Goal: Check status: Check status

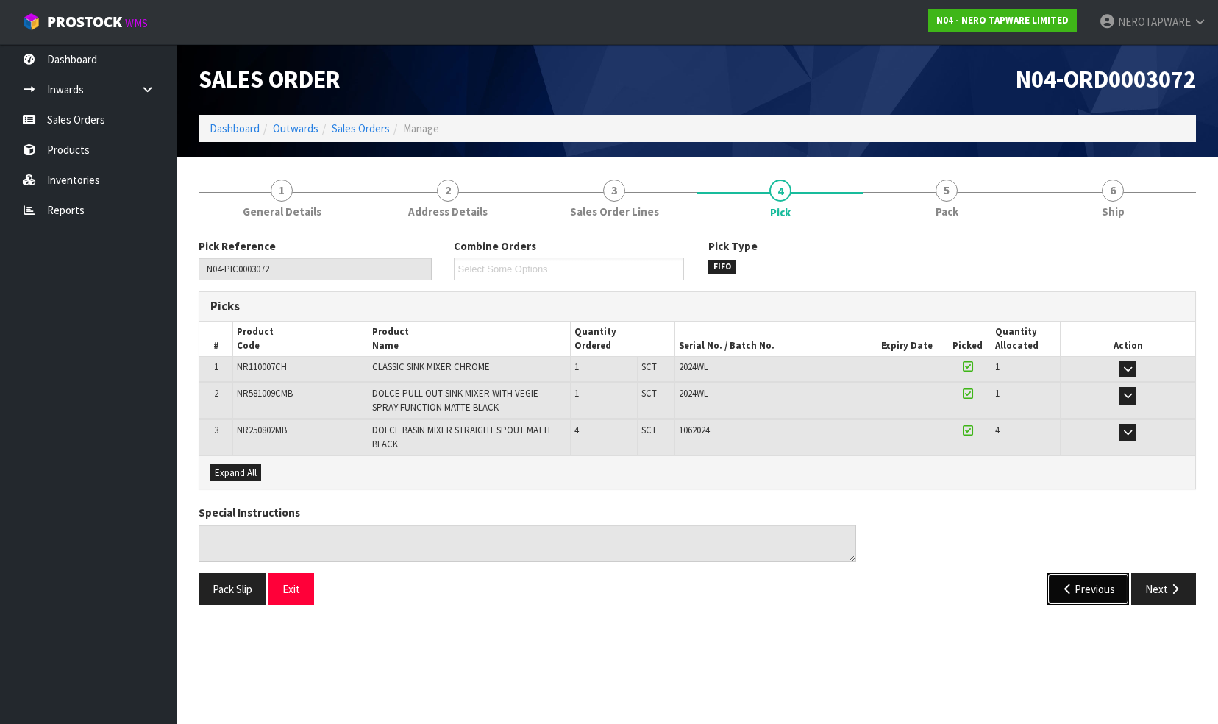
click at [1073, 580] on button "Previous" at bounding box center [1089, 589] width 82 height 32
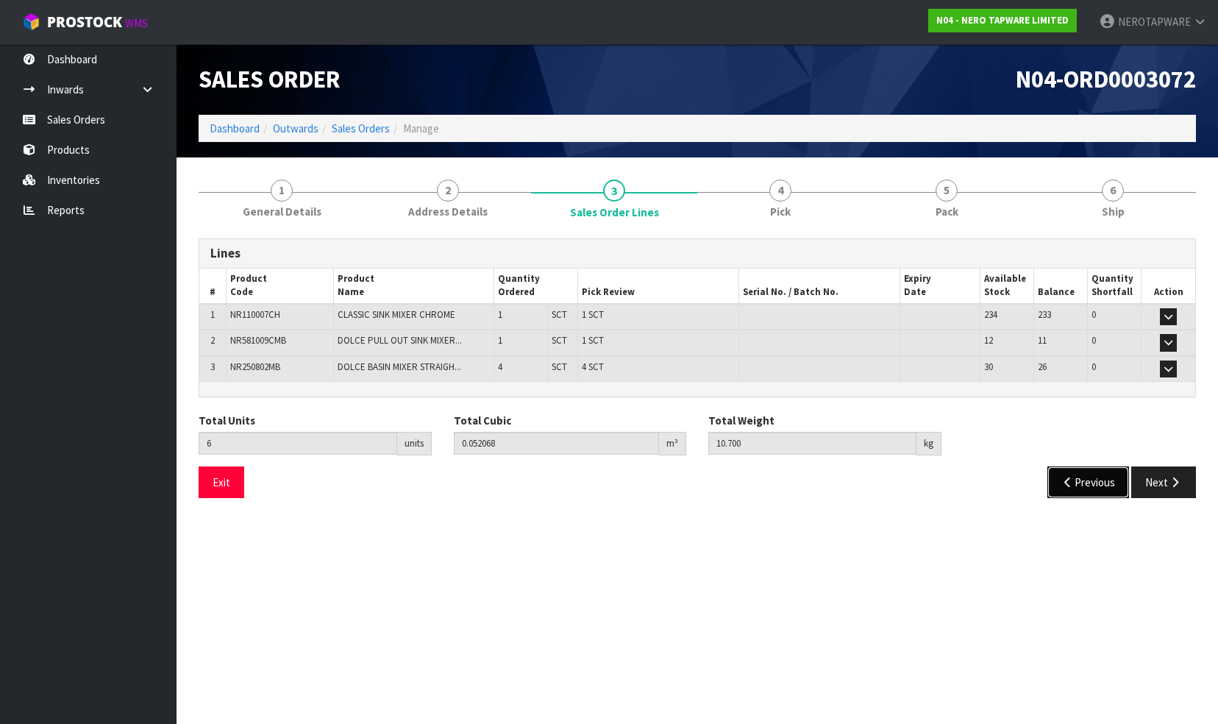
click at [1079, 477] on button "Previous" at bounding box center [1089, 482] width 82 height 32
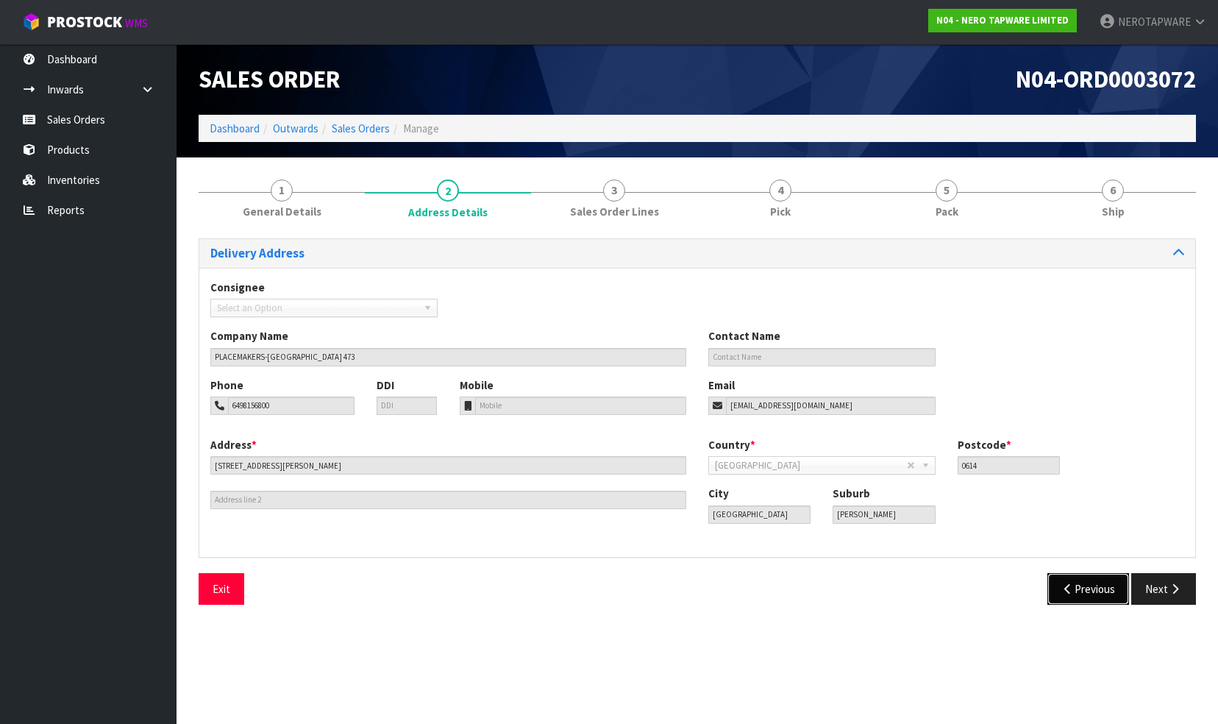
click at [1074, 589] on button "Previous" at bounding box center [1089, 589] width 82 height 32
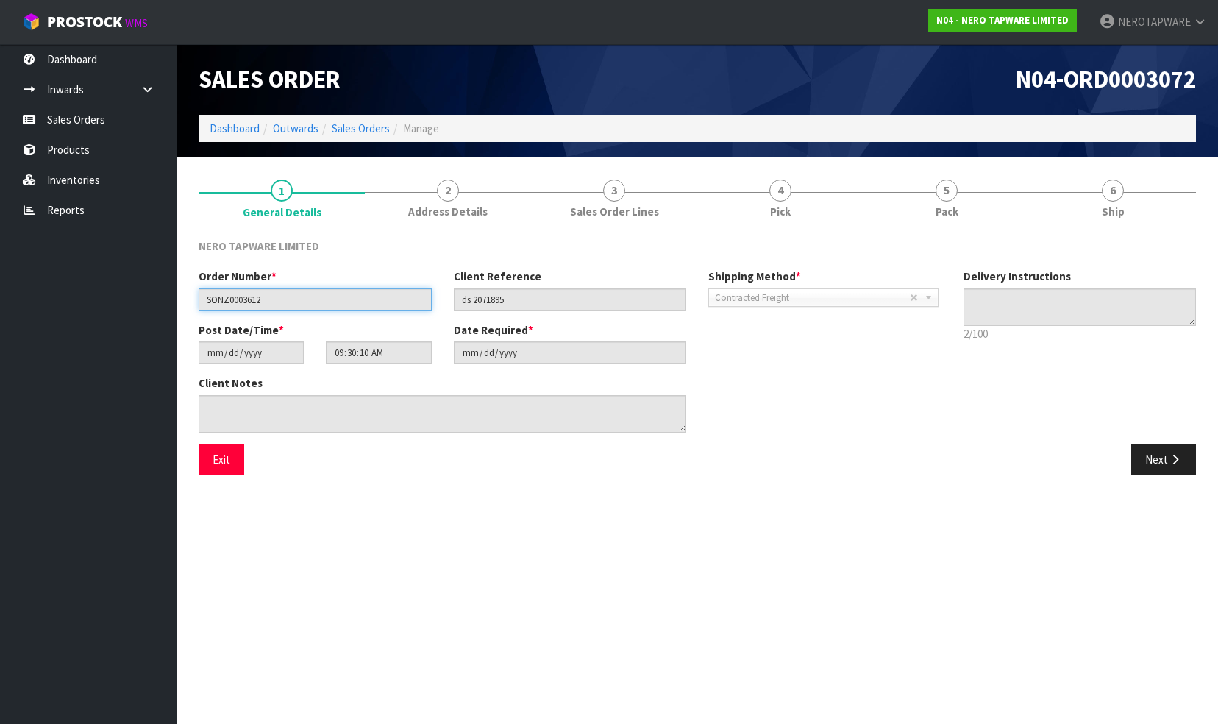
click at [224, 297] on input "SONZ0003612" at bounding box center [315, 299] width 233 height 23
click at [243, 302] on input "SONZ0003612" at bounding box center [315, 299] width 233 height 23
click at [89, 116] on link "Sales Orders" at bounding box center [88, 119] width 177 height 30
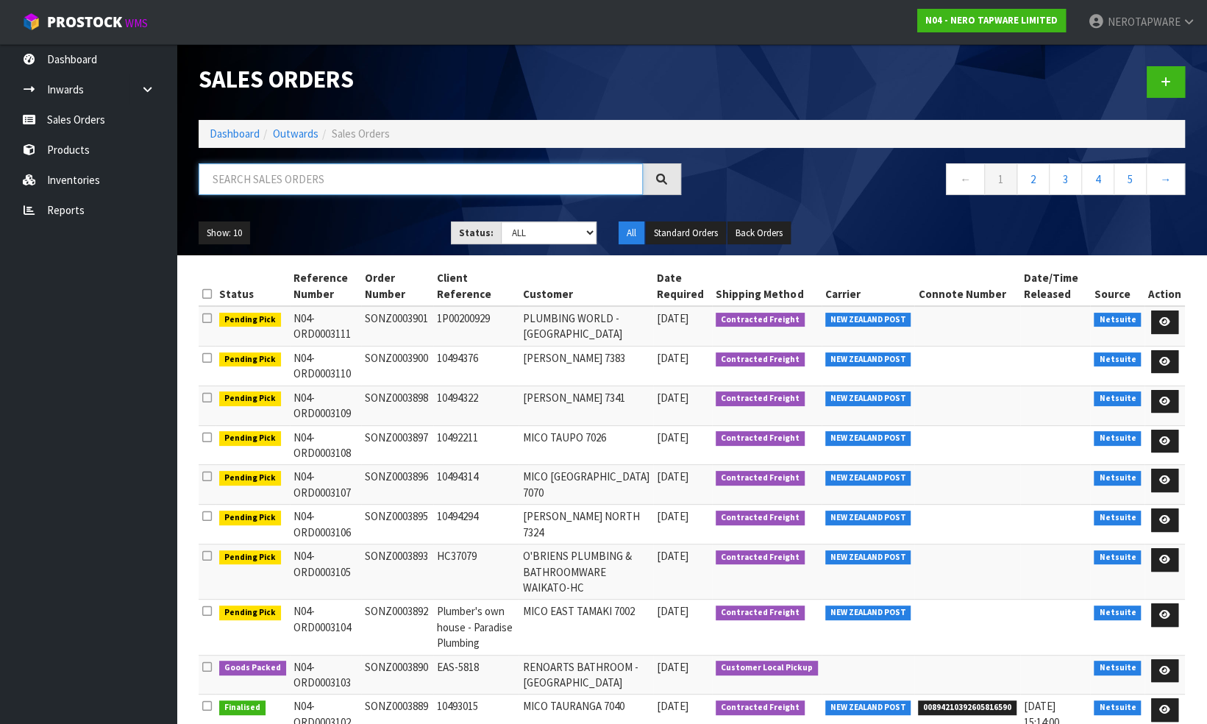
click at [258, 184] on input "text" at bounding box center [421, 179] width 444 height 32
paste input "SONZ0003612"
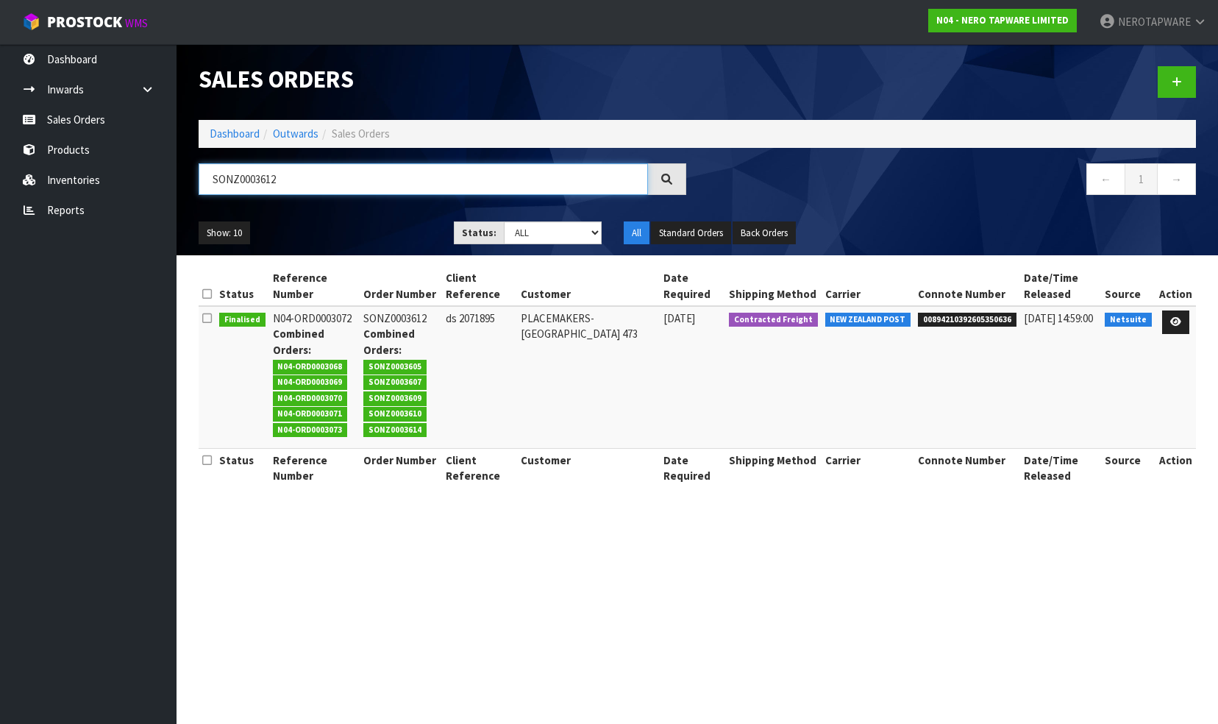
type input "SONZ0003612"
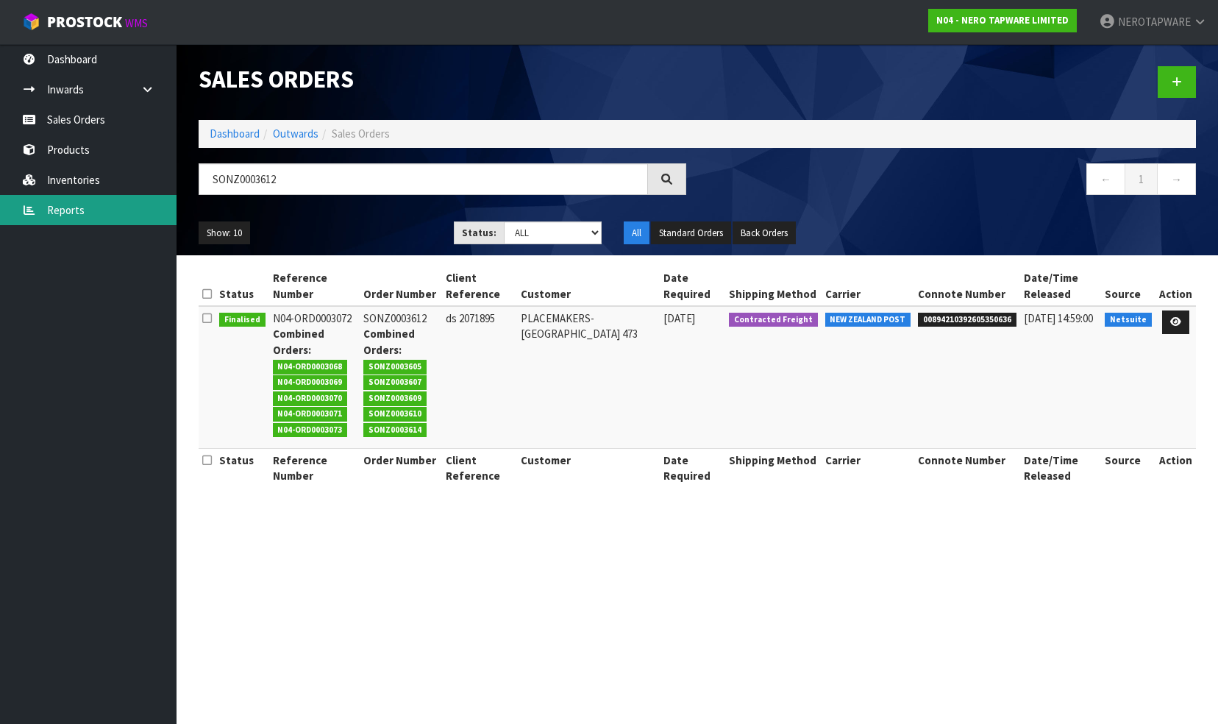
drag, startPoint x: 137, startPoint y: 207, endPoint x: 155, endPoint y: 207, distance: 17.7
click at [137, 207] on link "Reports" at bounding box center [88, 210] width 177 height 30
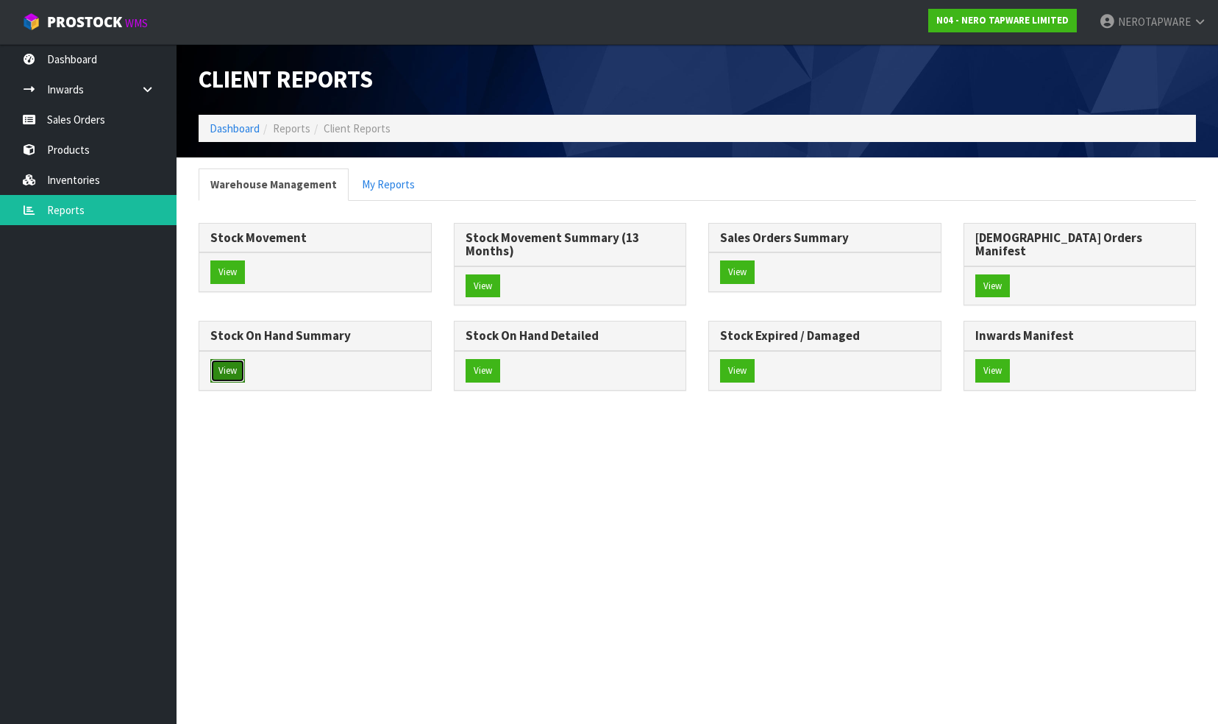
click at [245, 359] on button "View" at bounding box center [227, 371] width 35 height 24
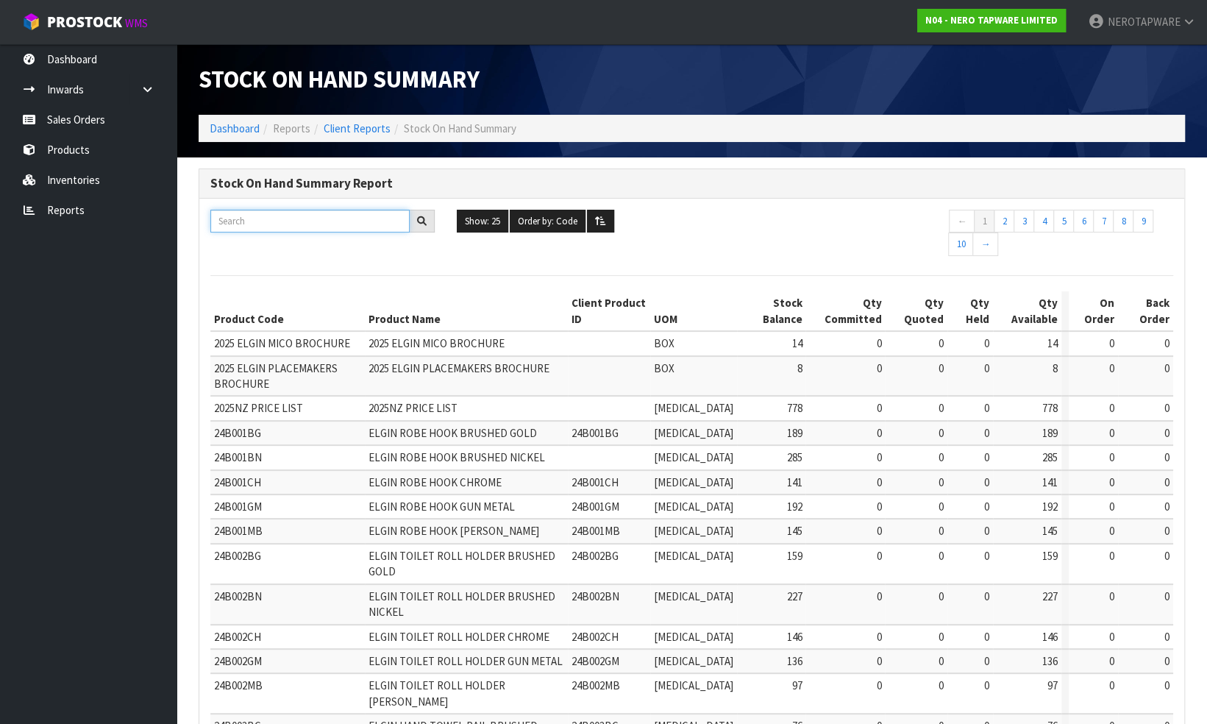
click at [283, 220] on input "text" at bounding box center [309, 221] width 199 height 23
paste input "NR250802MB"
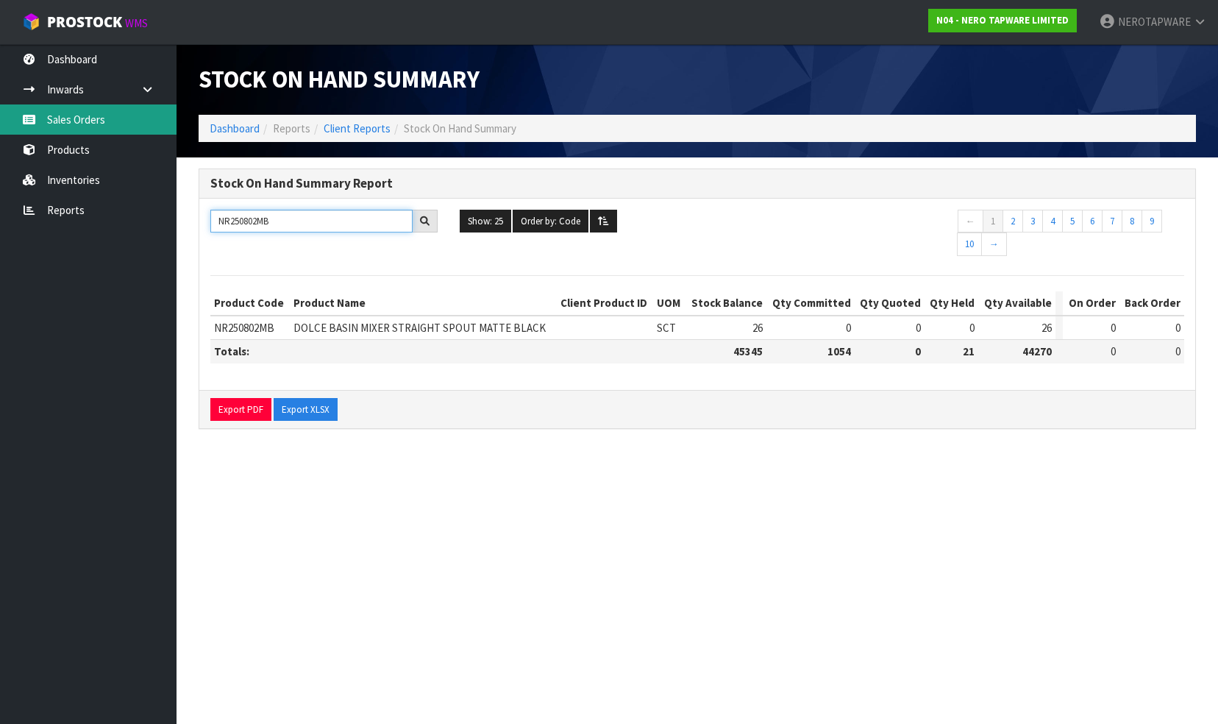
type input "NR250802MB"
click at [104, 121] on link "Sales Orders" at bounding box center [88, 119] width 177 height 30
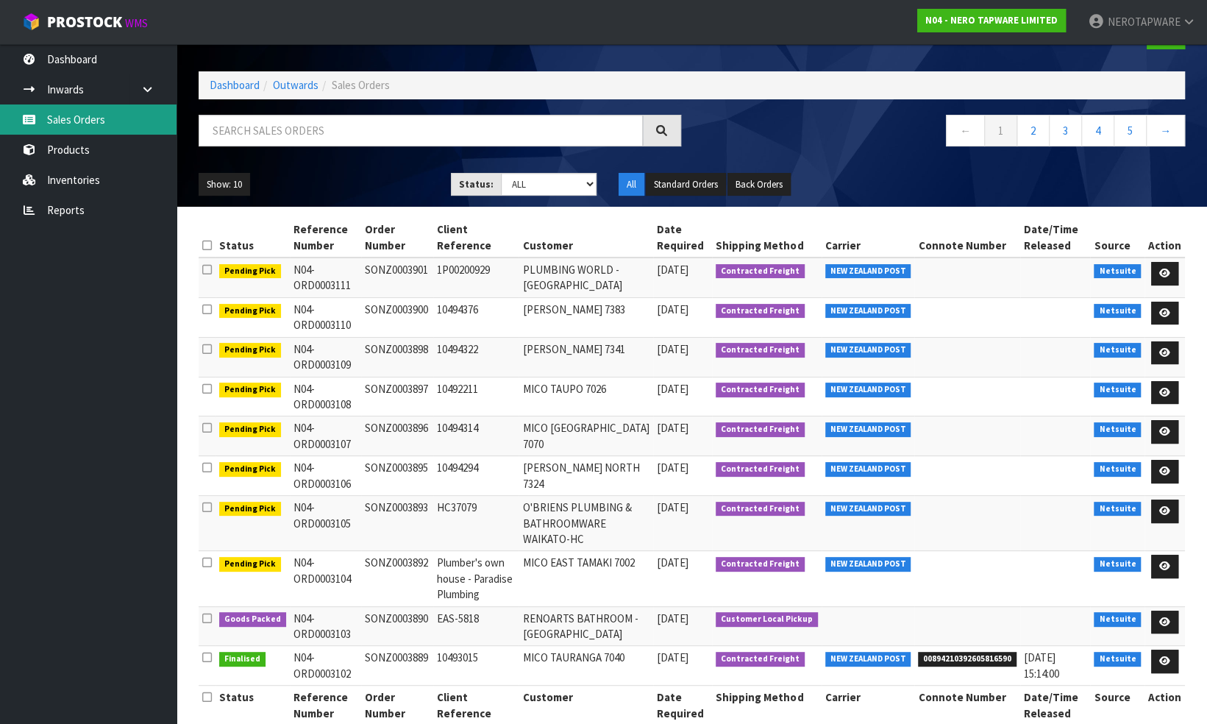
scroll to position [72, 0]
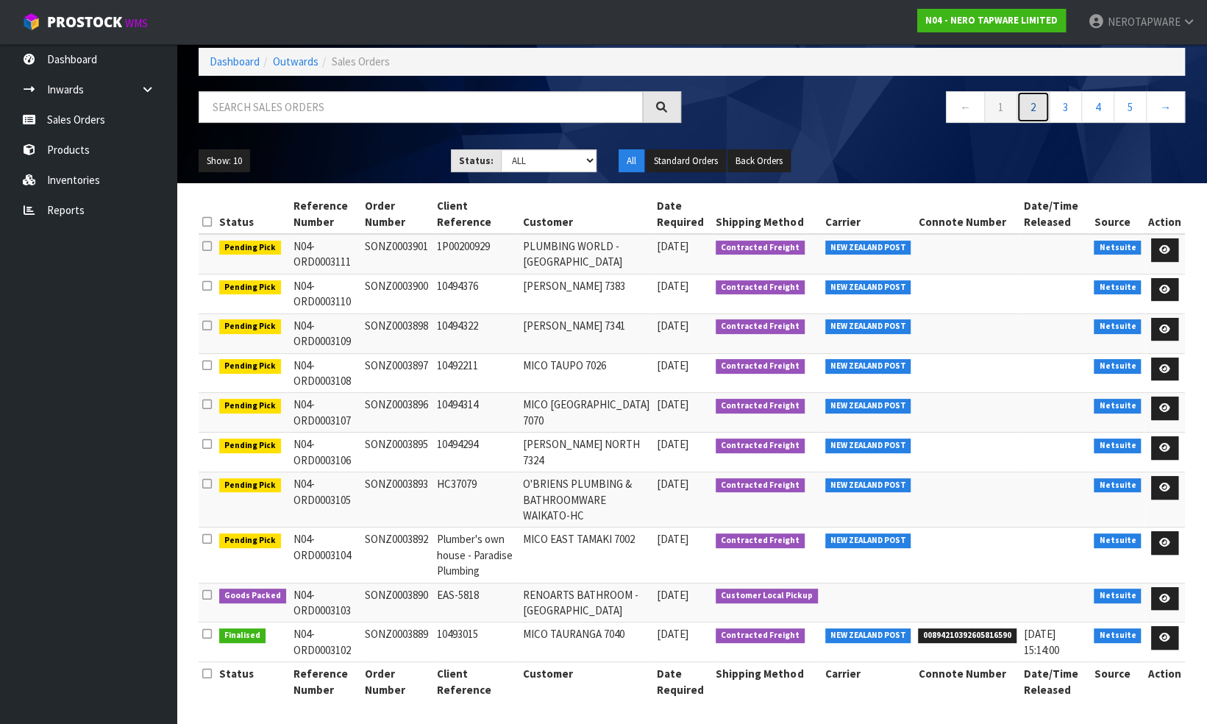
click at [1033, 109] on link "2" at bounding box center [1033, 107] width 33 height 32
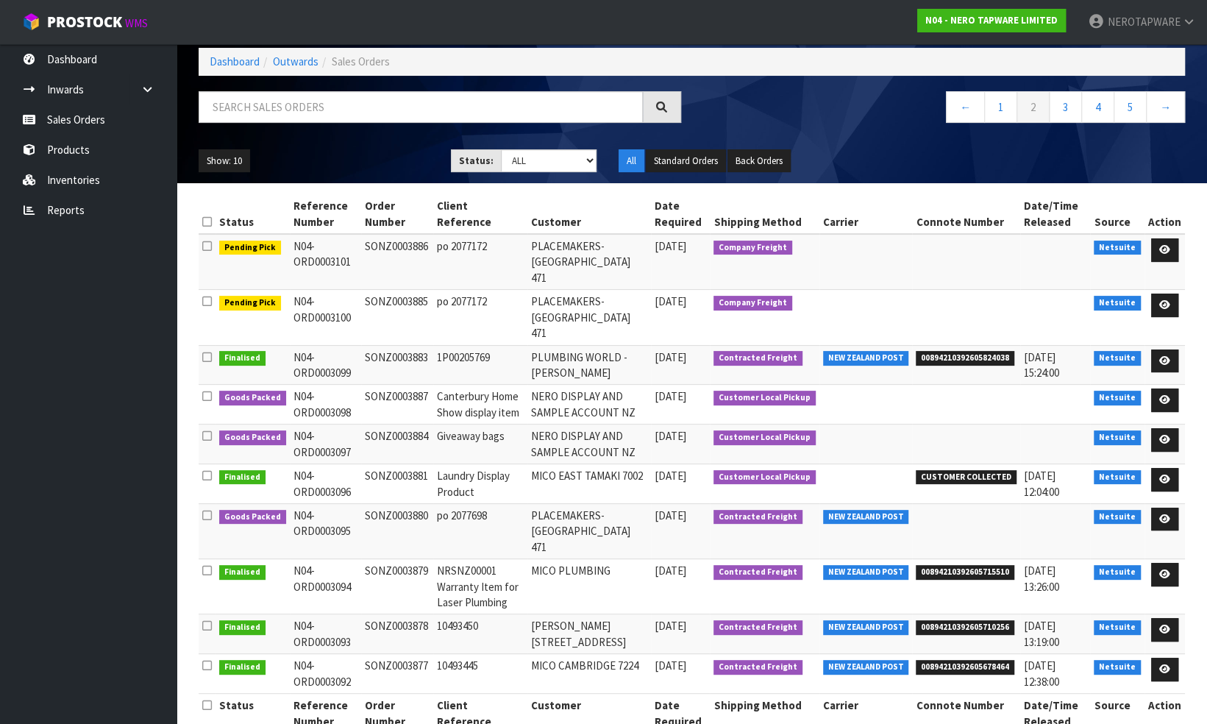
scroll to position [56, 0]
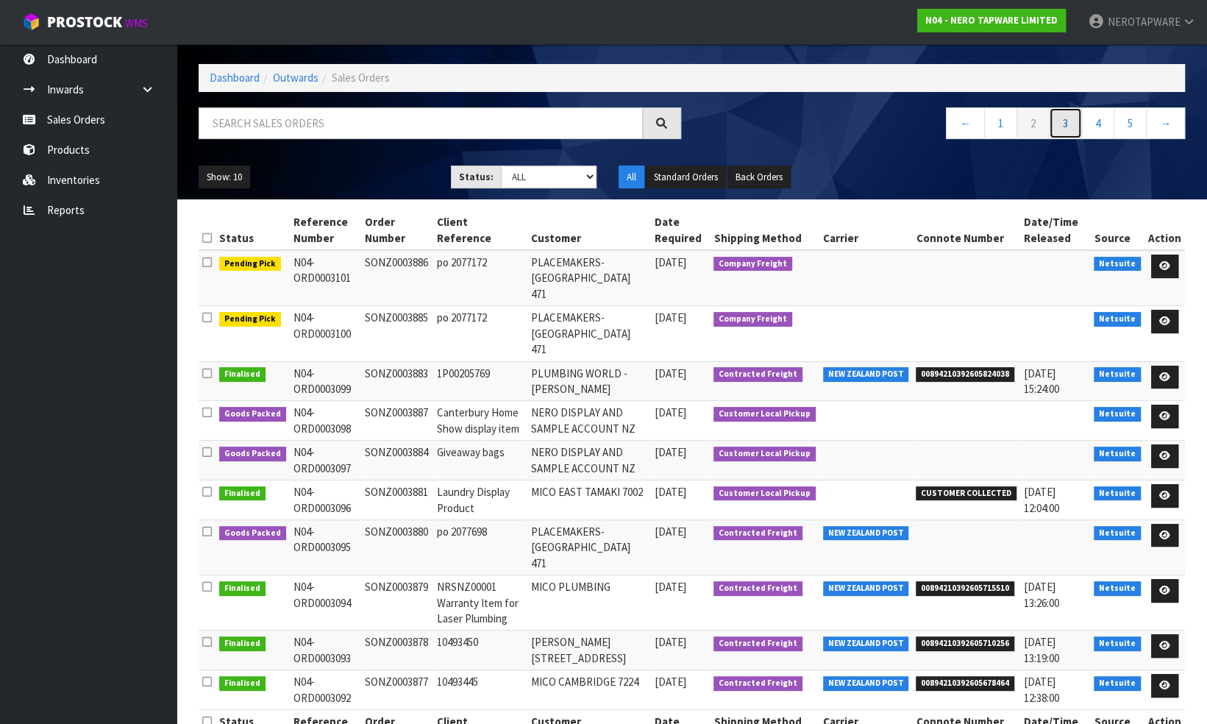
click at [1060, 116] on link "3" at bounding box center [1065, 123] width 33 height 32
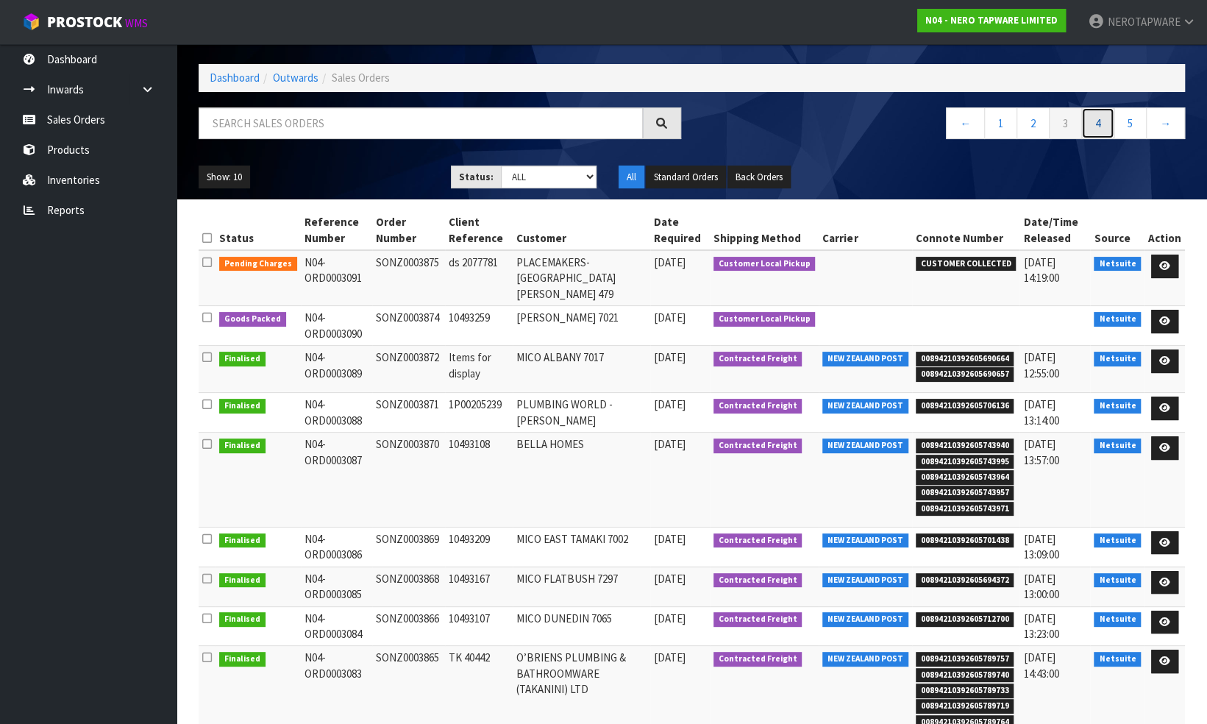
click at [1098, 124] on link "4" at bounding box center [1098, 123] width 33 height 32
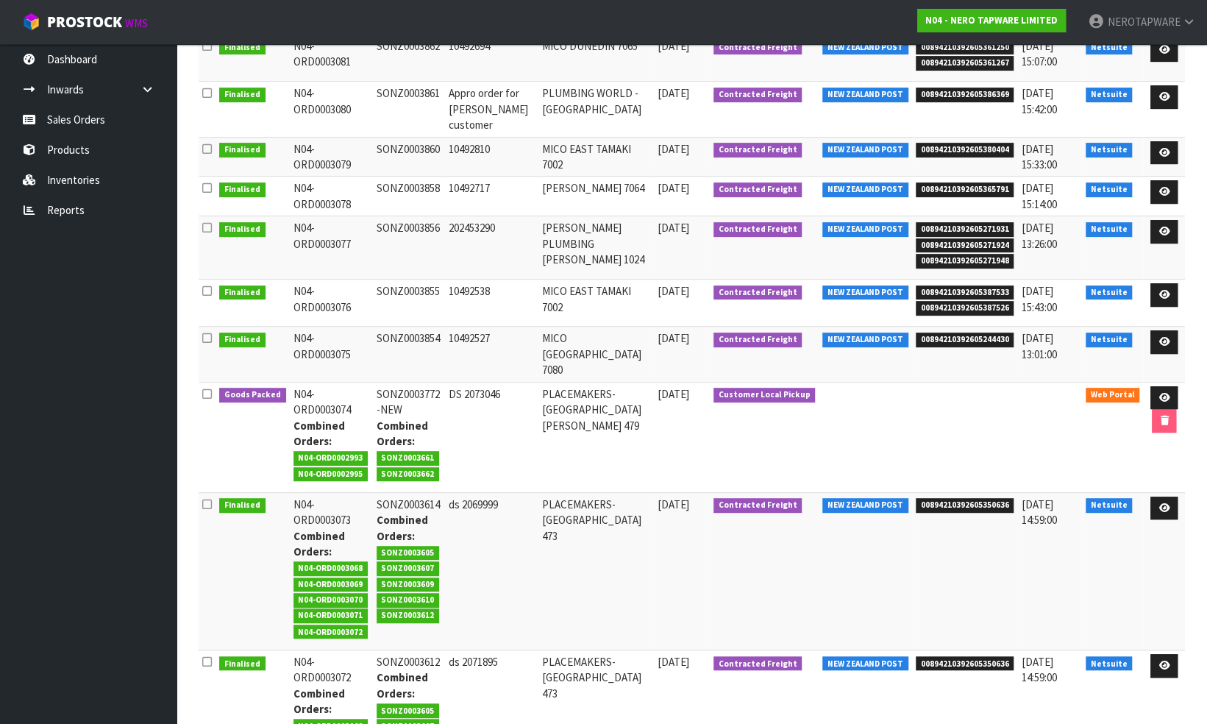
scroll to position [92, 0]
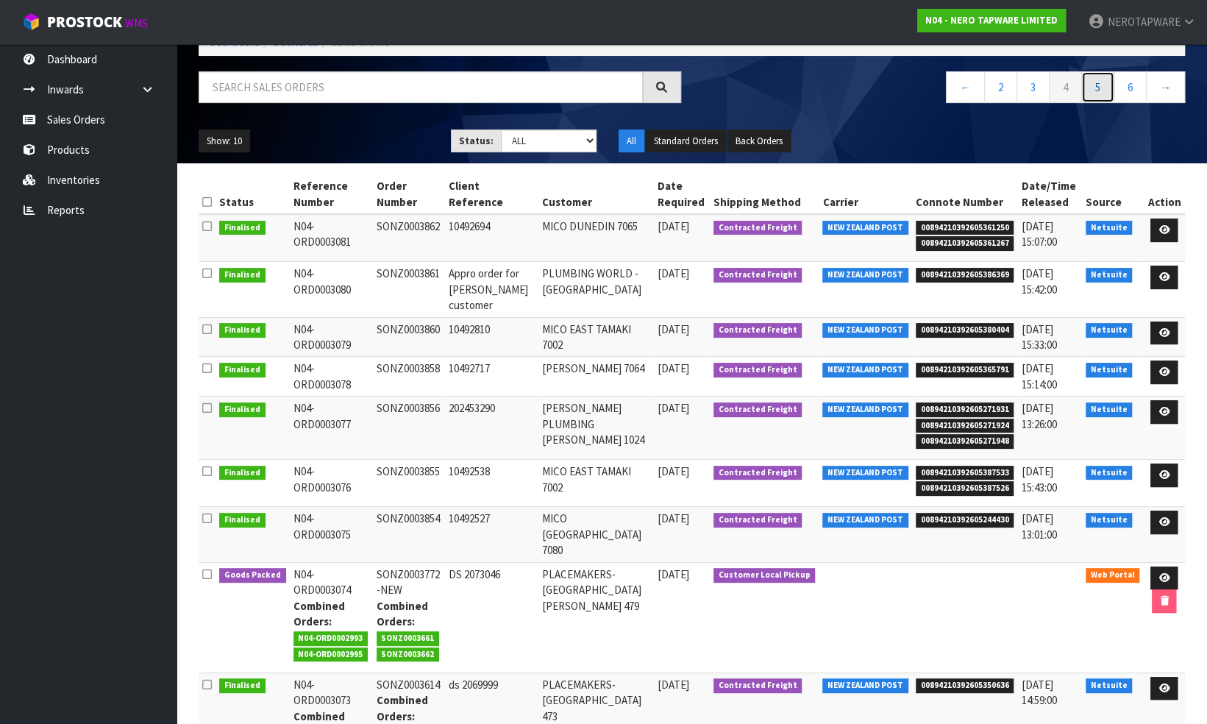
click at [1106, 87] on link "5" at bounding box center [1098, 87] width 33 height 32
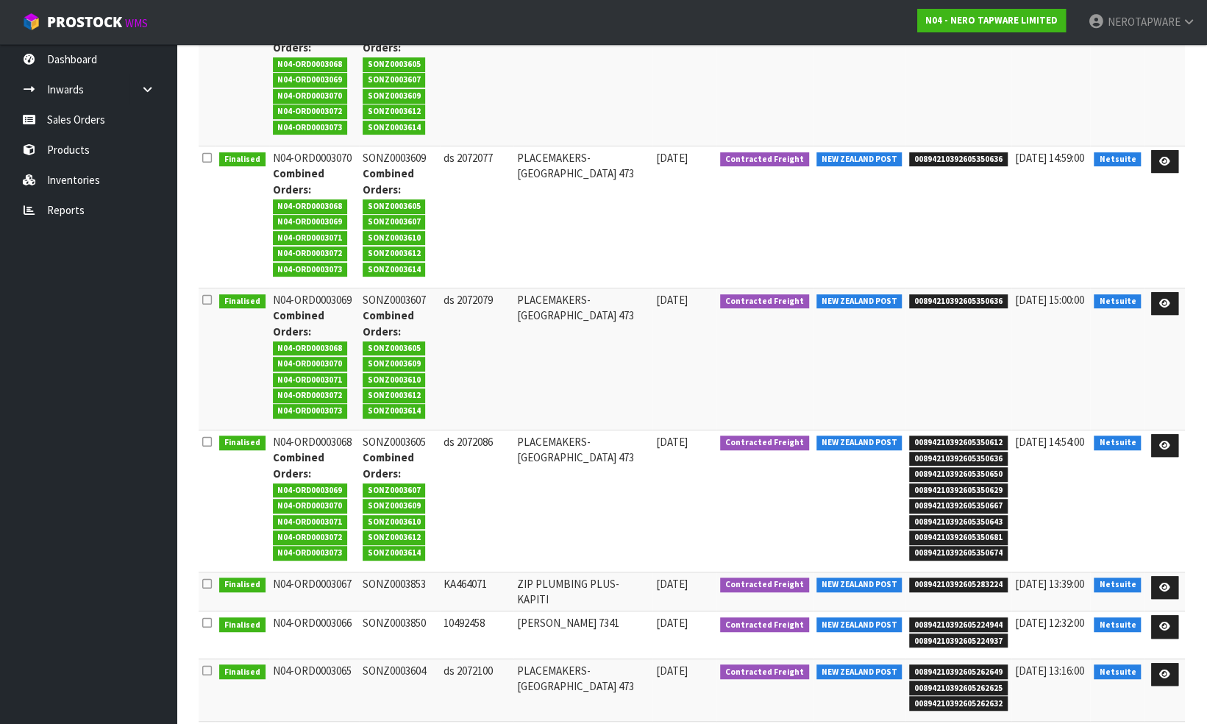
scroll to position [313, 0]
